Goal: Navigation & Orientation: Find specific page/section

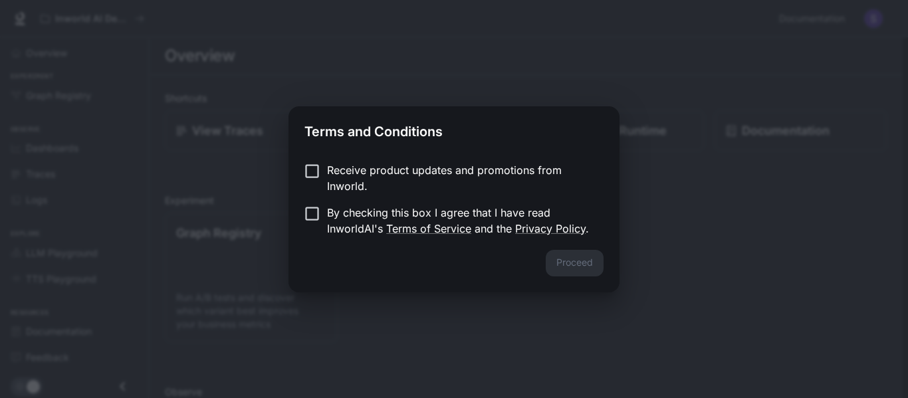
click at [381, 179] on p "Receive product updates and promotions from Inworld." at bounding box center [460, 178] width 266 height 32
click at [383, 221] on p "By checking this box I agree that I have read InworldAI's Terms of Service and …" at bounding box center [460, 221] width 266 height 32
click at [593, 264] on button "Proceed" at bounding box center [574, 263] width 58 height 27
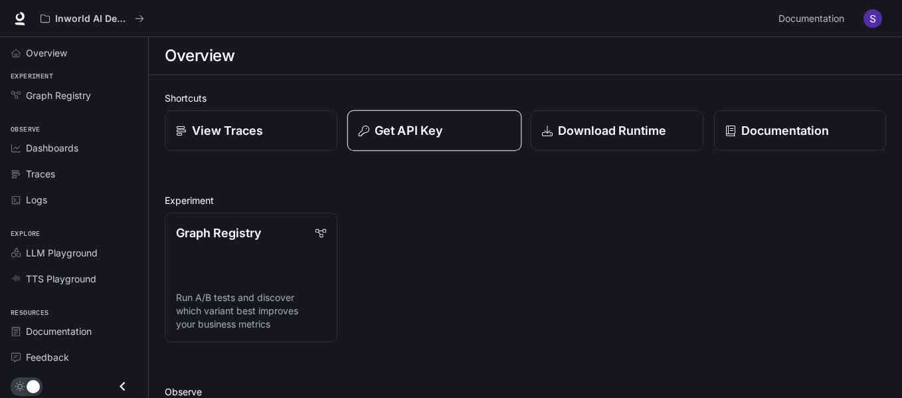
click at [403, 134] on p "Get API Key" at bounding box center [409, 131] width 68 height 18
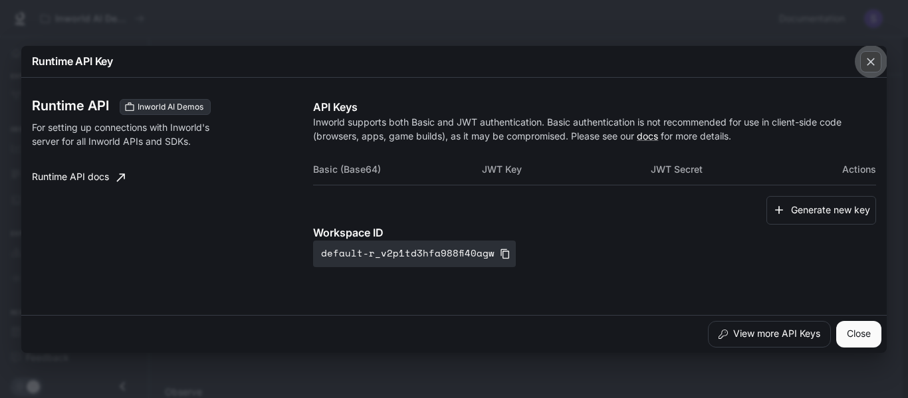
click at [873, 62] on icon "button" at bounding box center [870, 61] width 13 height 13
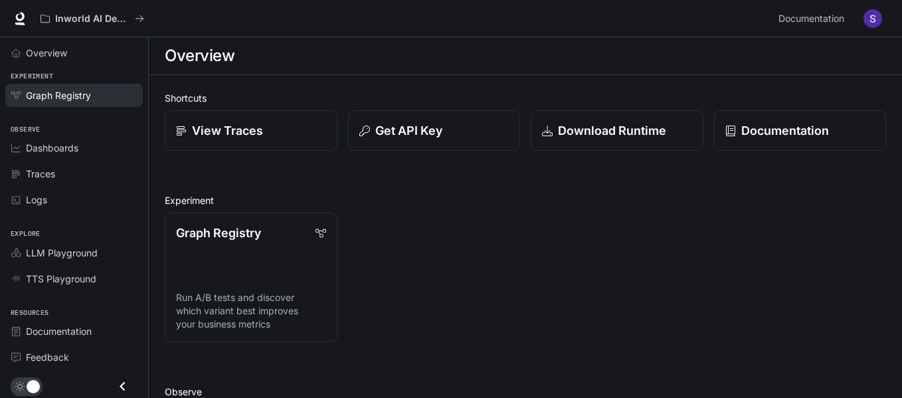
click at [58, 94] on span "Graph Registry" at bounding box center [58, 95] width 65 height 14
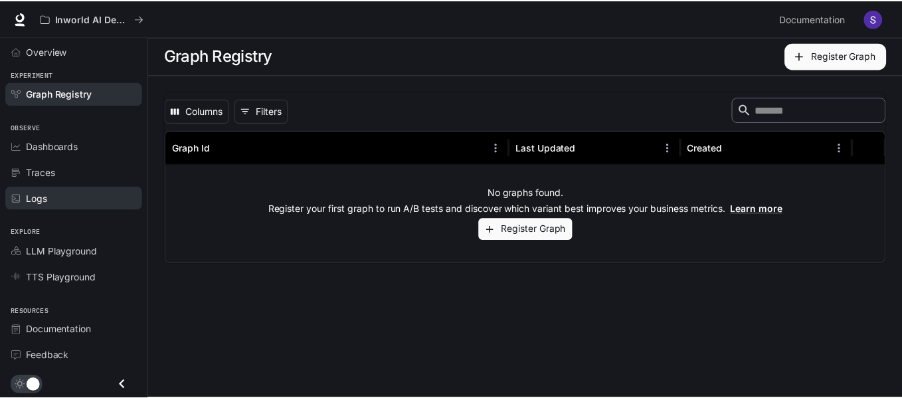
scroll to position [3, 0]
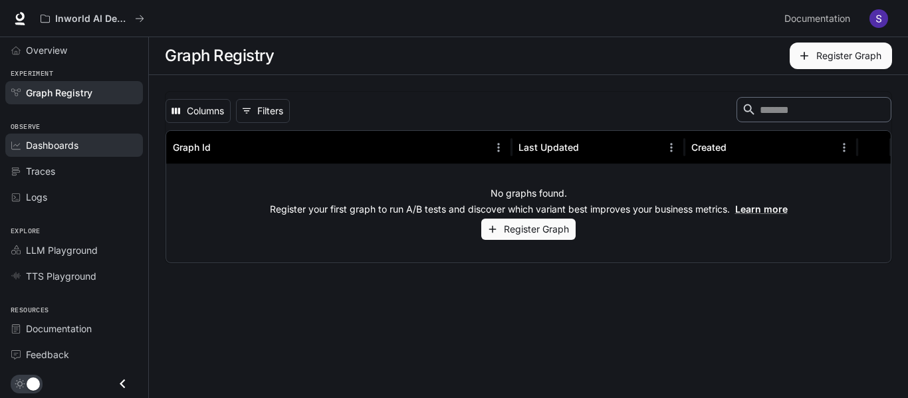
click at [83, 144] on div "Dashboards" at bounding box center [81, 145] width 111 height 14
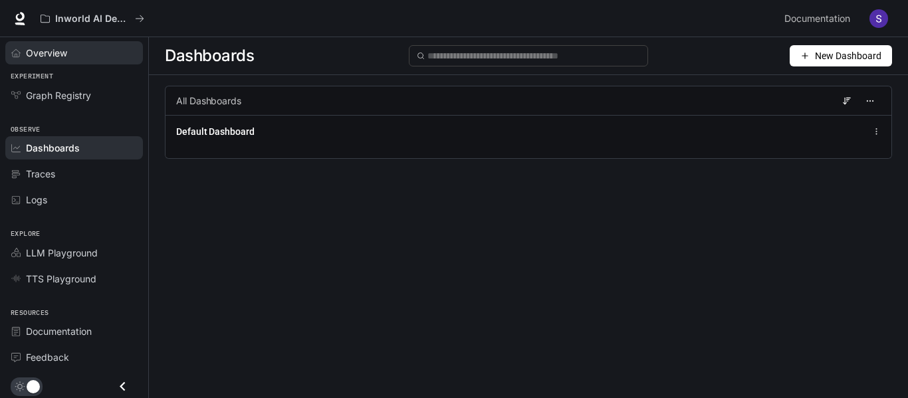
click at [64, 60] on link "Overview" at bounding box center [74, 52] width 138 height 23
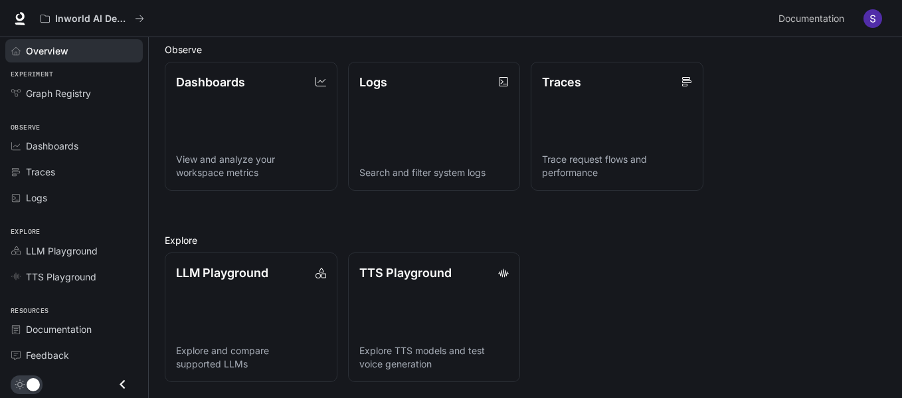
scroll to position [3, 0]
click at [66, 284] on link "TTS Playground" at bounding box center [74, 275] width 138 height 23
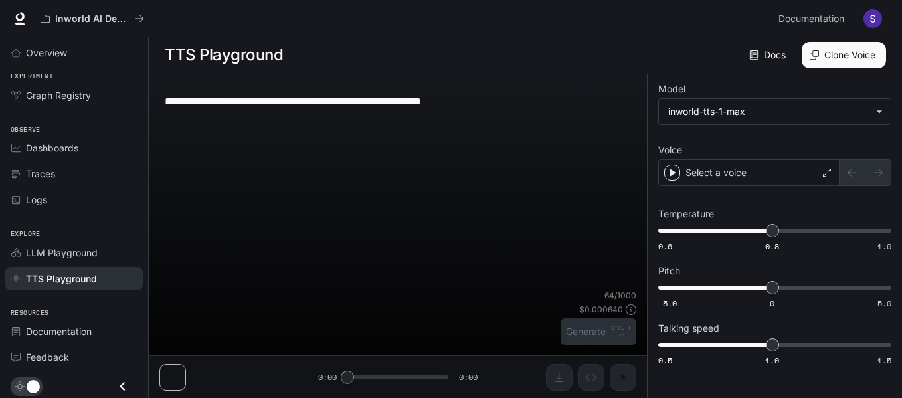
scroll to position [1, 0]
